Goal: Information Seeking & Learning: Stay updated

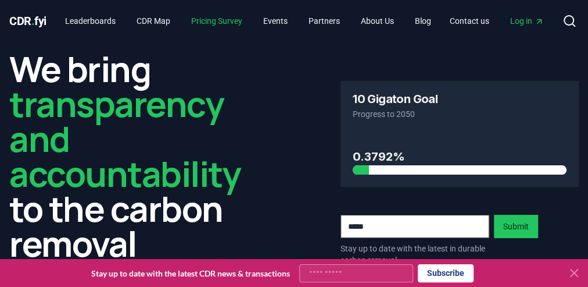
click at [234, 22] on link "Pricing Survey" at bounding box center [217, 20] width 70 height 21
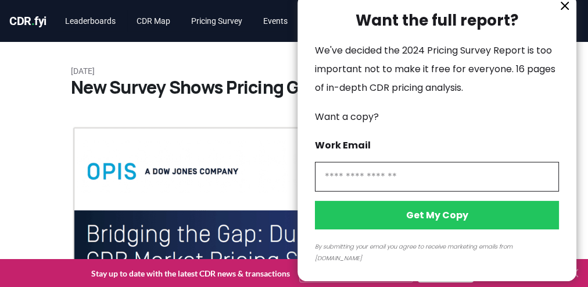
click at [567, 13] on icon "information" at bounding box center [565, 6] width 14 height 14
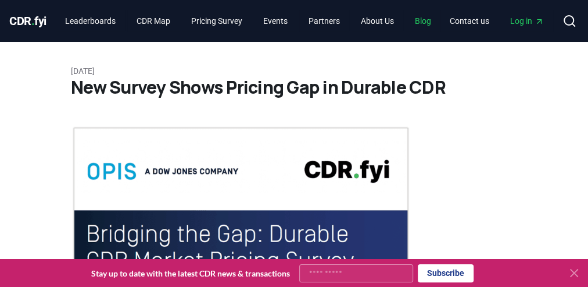
click at [428, 23] on link "Blog" at bounding box center [423, 20] width 35 height 21
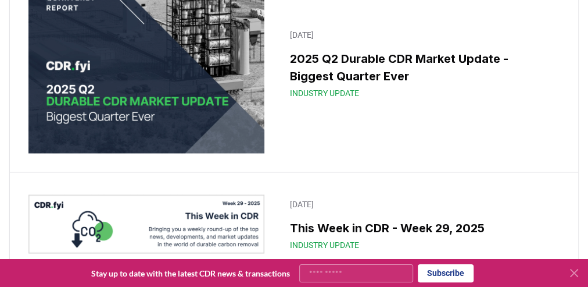
scroll to position [977, 0]
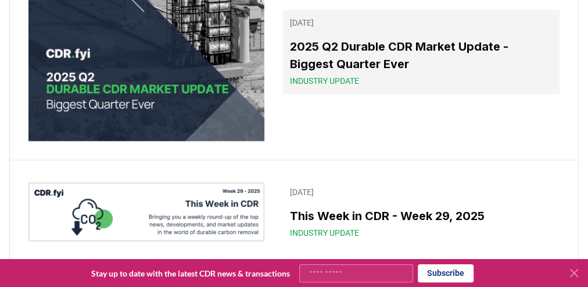
click at [422, 73] on h3 "2025 Q2 Durable CDR Market Update - Biggest Quarter Ever" at bounding box center [421, 55] width 263 height 35
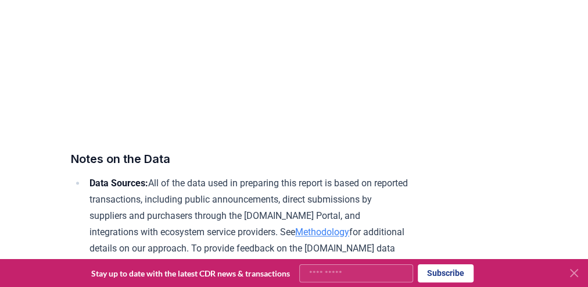
scroll to position [7348, 0]
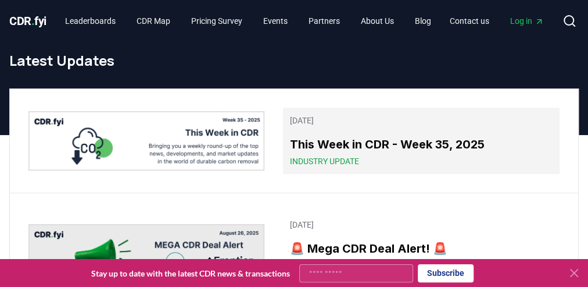
click at [331, 140] on h3 "This Week in CDR - Week 35, 2025" at bounding box center [421, 143] width 263 height 17
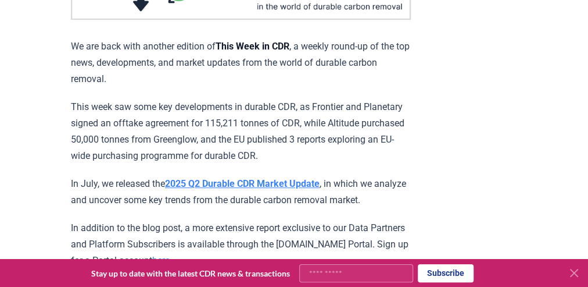
scroll to position [326, 0]
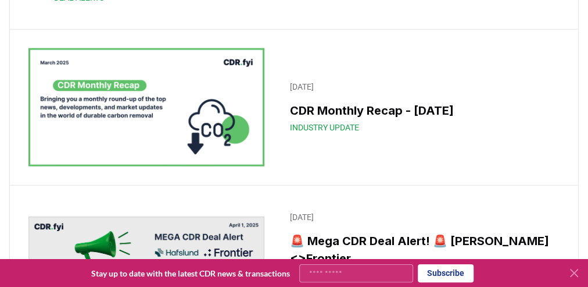
scroll to position [5767, 0]
